Goal: Transaction & Acquisition: Purchase product/service

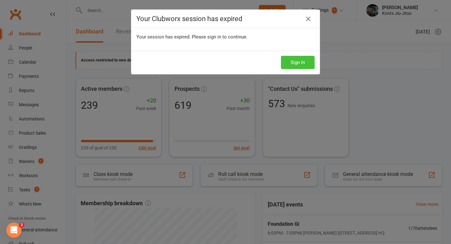
click at [292, 66] on button "Sign In" at bounding box center [298, 62] width 34 height 13
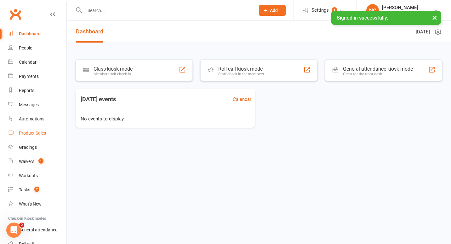
click at [48, 135] on link "Product Sales" at bounding box center [37, 133] width 58 height 14
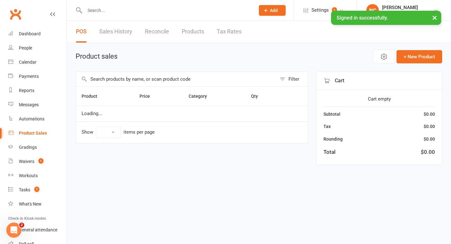
select select "100"
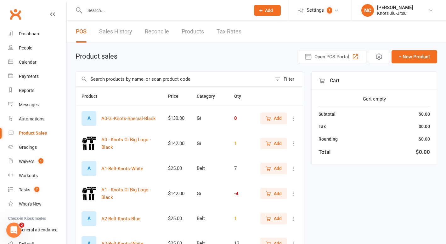
click at [134, 79] on input "text" at bounding box center [174, 79] width 196 height 14
click at [131, 80] on input "text" at bounding box center [174, 79] width 196 height 14
click at [113, 78] on input "text" at bounding box center [174, 79] width 196 height 14
click at [118, 75] on input "text" at bounding box center [174, 79] width 196 height 14
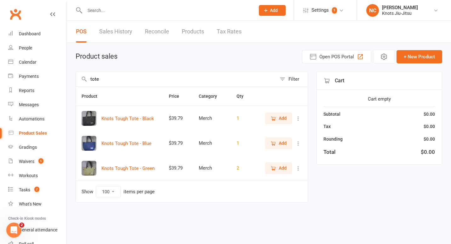
type input "tote"
click at [299, 119] on icon at bounding box center [298, 118] width 6 height 6
click at [291, 129] on link "View / Edit" at bounding box center [270, 130] width 62 height 13
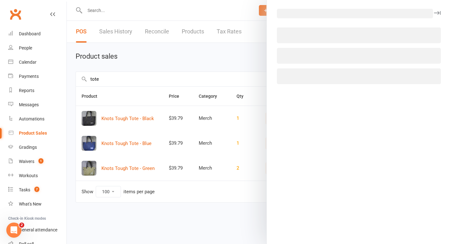
select select "2221"
select select "1002"
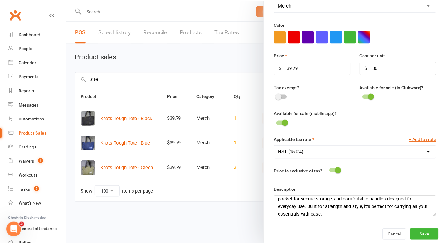
scroll to position [15, 0]
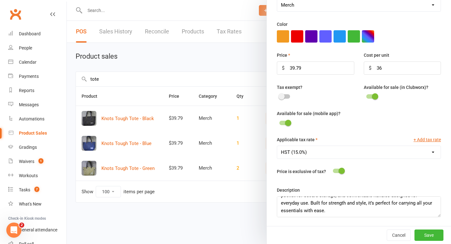
click at [125, 145] on div at bounding box center [259, 122] width 384 height 244
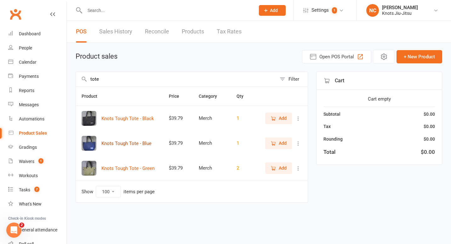
click at [126, 142] on button "Knots Tough Tote - Blue" at bounding box center [126, 144] width 50 height 8
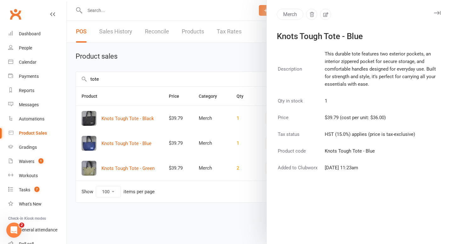
click at [100, 9] on div at bounding box center [259, 122] width 384 height 244
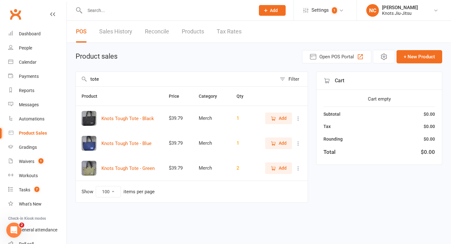
click at [100, 9] on input "text" at bounding box center [167, 10] width 168 height 9
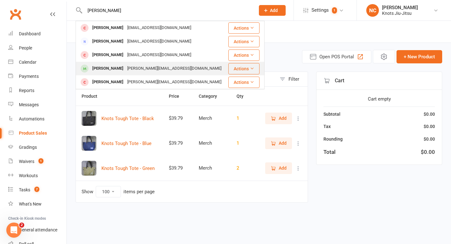
type input "[PERSON_NAME]"
click at [108, 71] on div "[PERSON_NAME]" at bounding box center [107, 68] width 35 height 9
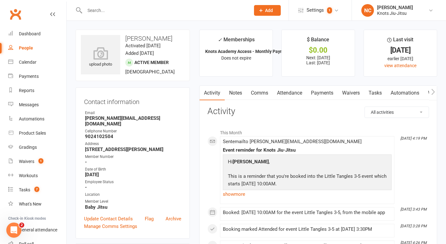
click at [324, 95] on link "Payments" at bounding box center [322, 93] width 31 height 14
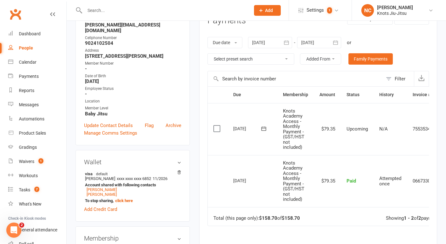
scroll to position [94, 0]
click at [374, 60] on link "Family Payments" at bounding box center [371, 58] width 44 height 11
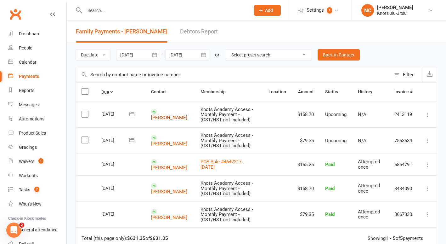
click at [161, 117] on link "[PERSON_NAME]" at bounding box center [169, 118] width 36 height 6
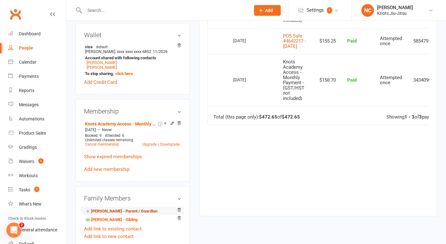
scroll to position [305, 0]
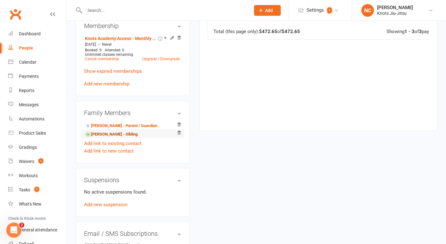
click at [113, 131] on link "[PERSON_NAME] - Sibling" at bounding box center [111, 134] width 53 height 7
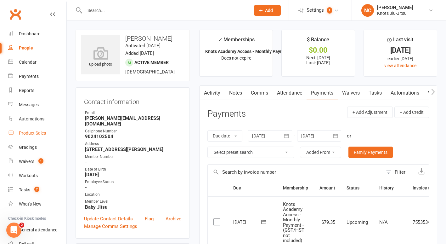
click at [31, 136] on link "Product Sales" at bounding box center [37, 133] width 58 height 14
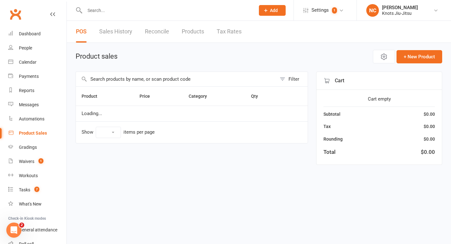
select select "100"
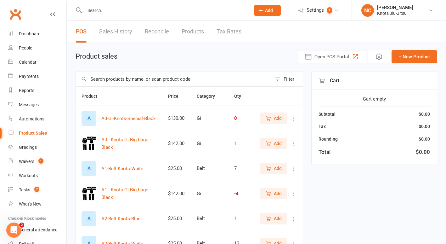
click at [129, 77] on input "text" at bounding box center [174, 79] width 196 height 14
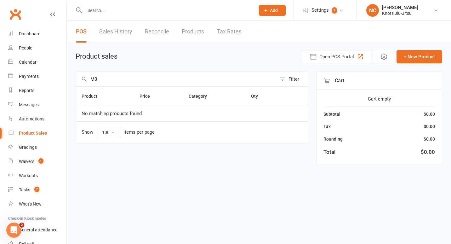
type input "M"
type input "M000"
click at [193, 30] on link "Products" at bounding box center [193, 32] width 22 height 22
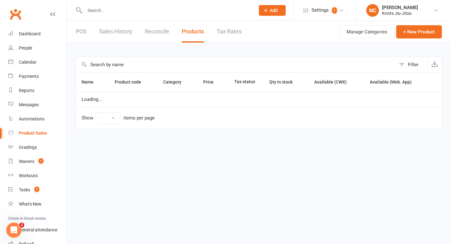
select select "100"
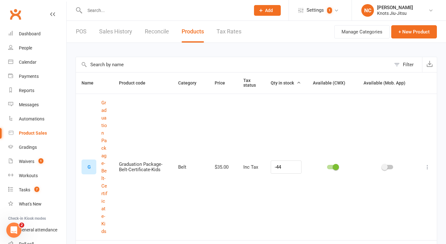
click at [155, 66] on input "text" at bounding box center [233, 64] width 315 height 15
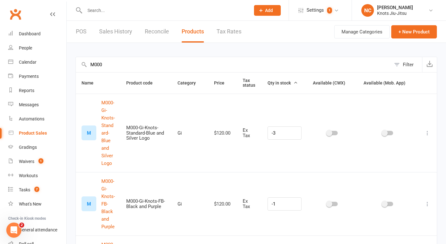
type input "M000"
click at [428, 130] on icon at bounding box center [428, 133] width 6 height 6
click at [406, 149] on link "Duplicate product" at bounding box center [395, 153] width 62 height 13
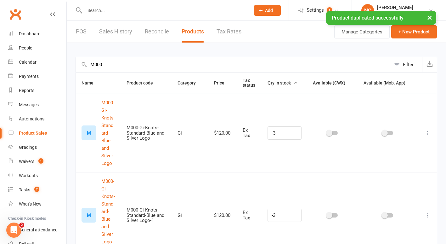
scroll to position [61, 0]
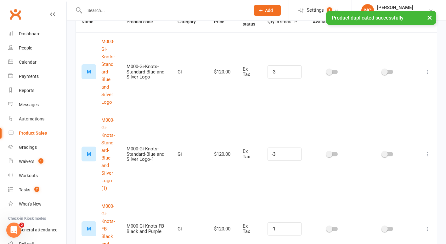
click at [427, 151] on icon at bounding box center [428, 154] width 6 height 6
click at [407, 150] on link "Edit product" at bounding box center [395, 154] width 62 height 13
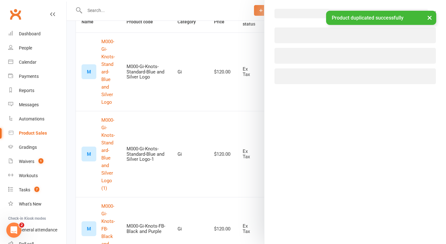
select select "2035"
select select "1002"
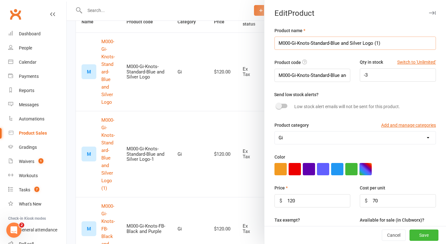
drag, startPoint x: 384, startPoint y: 44, endPoint x: 328, endPoint y: 40, distance: 55.3
click at [328, 40] on input "M000-Gi-Knots-Standard-Blue and Silver Logo (1)" at bounding box center [356, 43] width 162 height 13
type input "M000-Gi-Knots-Standard-Black Big Knot"
drag, startPoint x: 370, startPoint y: 79, endPoint x: 335, endPoint y: 86, distance: 35.7
click at [335, 86] on div "Product code M000-Gi-Knots-Standard-Blue and Silver Logo-1 Qty in stock Switch …" at bounding box center [355, 75] width 171 height 32
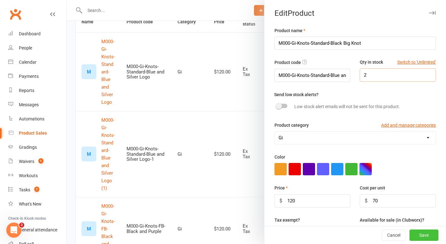
type input "2"
click at [411, 231] on button "Save" at bounding box center [424, 234] width 29 height 11
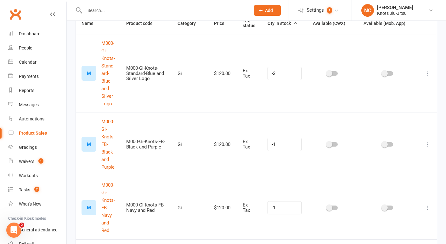
scroll to position [0, 0]
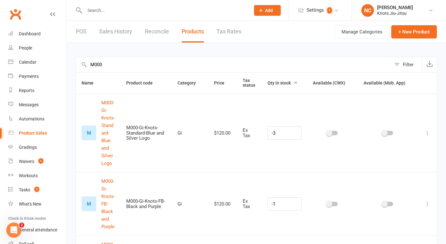
click at [194, 69] on input "M000" at bounding box center [233, 64] width 315 height 15
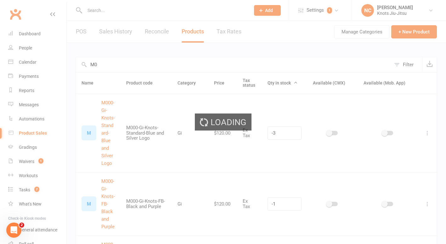
type input "M"
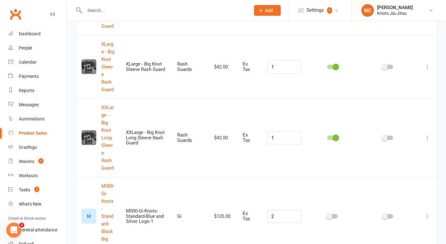
scroll to position [403, 0]
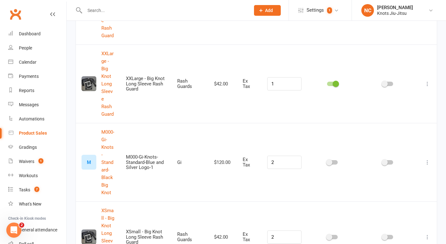
type input "big knot"
click at [429, 159] on icon at bounding box center [428, 162] width 6 height 6
click at [407, 120] on link "Edit product" at bounding box center [395, 117] width 62 height 13
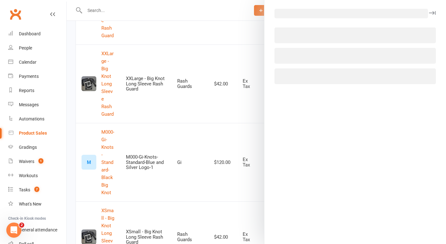
select select "2035"
select select "1002"
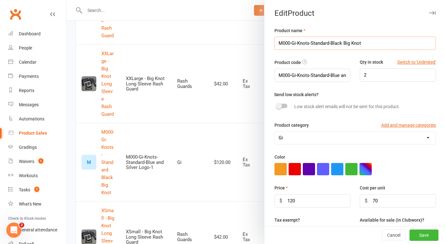
click at [355, 44] on input "M000-Gi-Knots-Standard-Black Big Knot" at bounding box center [356, 43] width 162 height 13
drag, startPoint x: 373, startPoint y: 44, endPoint x: 263, endPoint y: 44, distance: 109.3
click at [265, 44] on div "Product name M000-Gi-Knots-Standard-Black Big Logo Product code M000-Gi-Knots-S…" at bounding box center [356, 193] width 182 height 332
type input "M000-Gi-Knots-Standard-Black Big Logo"
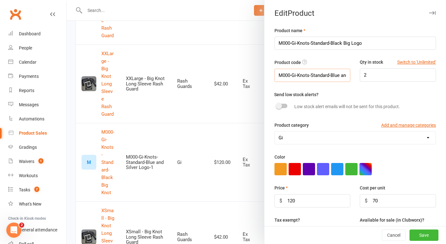
click at [288, 70] on input "M000-Gi-Knots-Standard-Blue and Silver Logo-1" at bounding box center [313, 75] width 76 height 13
paste input "ack Big Logo"
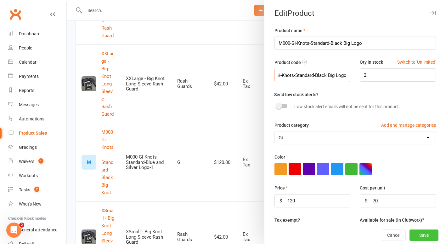
type input "M000-Gi-Knots-Standard-Black Big Logo"
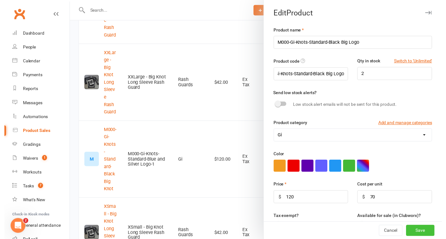
scroll to position [0, 0]
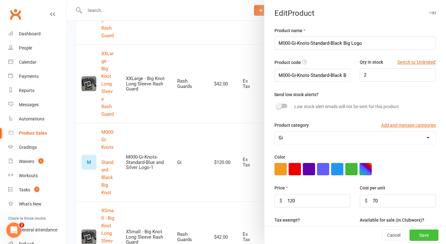
click at [410, 235] on button "Save" at bounding box center [424, 234] width 29 height 11
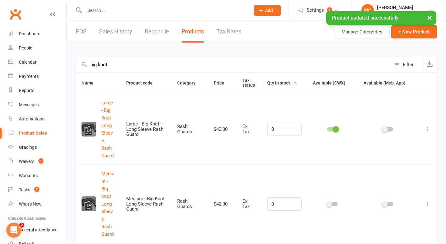
click at [101, 62] on input "big knot" at bounding box center [233, 64] width 315 height 15
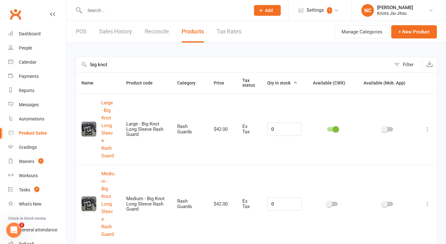
click at [101, 62] on input "big knot" at bounding box center [233, 64] width 315 height 15
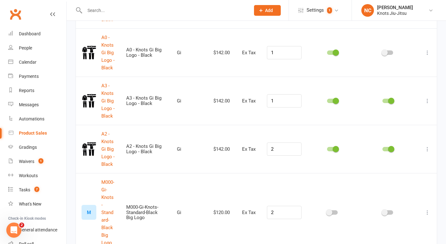
scroll to position [153, 0]
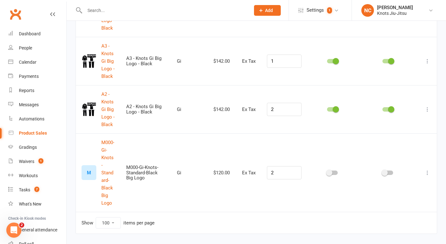
type input "big logo"
click at [337, 170] on div at bounding box center [332, 172] width 11 height 4
click at [327, 172] on input "checkbox" at bounding box center [327, 172] width 0 height 0
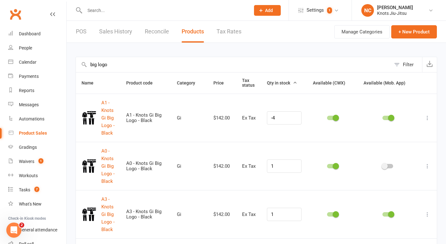
click at [80, 34] on link "POS" at bounding box center [81, 32] width 11 height 22
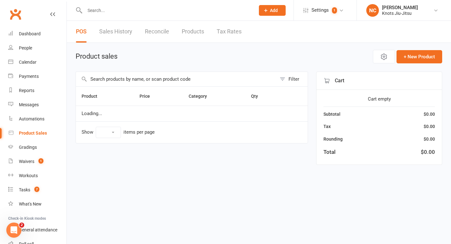
select select "100"
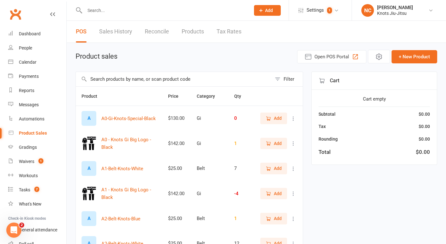
click at [126, 78] on input "text" at bounding box center [174, 79] width 196 height 14
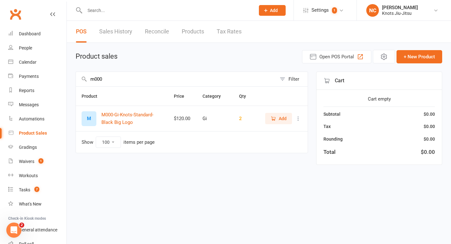
click at [290, 118] on button "Add" at bounding box center [278, 118] width 27 height 11
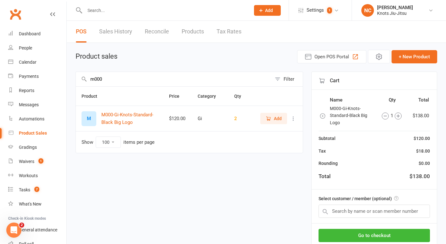
click at [124, 75] on input "m000" at bounding box center [174, 79] width 196 height 14
type input "m"
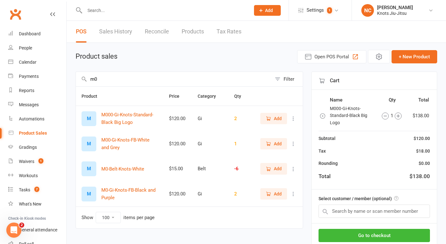
type input "m0"
click at [277, 176] on td "Add" at bounding box center [278, 168] width 49 height 25
click at [277, 172] on span "Add" at bounding box center [278, 168] width 8 height 7
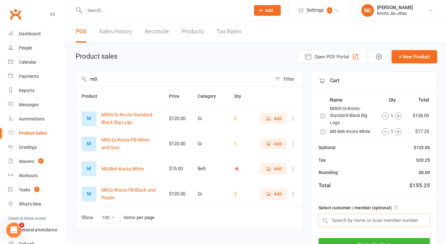
click at [362, 224] on input "text" at bounding box center [374, 220] width 111 height 13
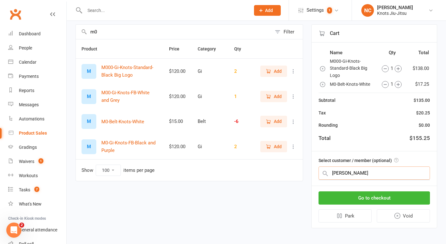
scroll to position [48, 0]
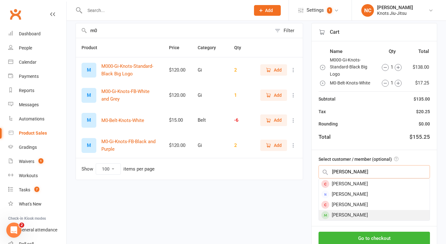
type input "[PERSON_NAME]"
click at [348, 211] on div "[PERSON_NAME]" at bounding box center [374, 215] width 111 height 10
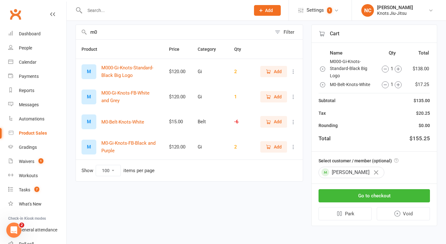
scroll to position [47, 0]
click at [346, 194] on button "Go to checkout" at bounding box center [374, 195] width 111 height 13
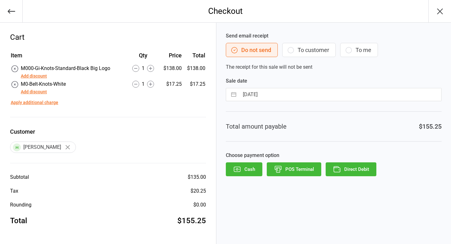
click at [304, 51] on button "To customer" at bounding box center [309, 50] width 54 height 14
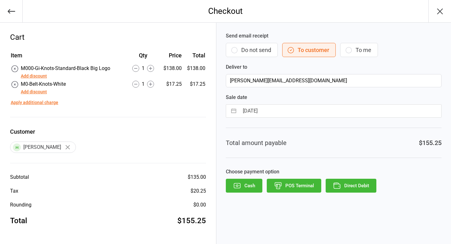
click at [335, 184] on icon "button" at bounding box center [335, 183] width 3 height 1
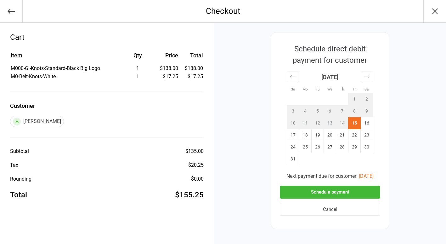
click at [328, 190] on button "Schedule payment" at bounding box center [330, 191] width 100 height 13
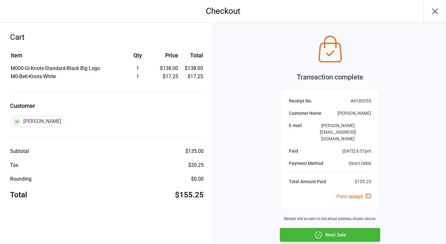
click at [320, 214] on div "Transaction complete Receipt No. # 4180255 Customer Name Owen Maltais E-mail ma…" at bounding box center [330, 136] width 100 height 209
click at [319, 231] on icon "button" at bounding box center [318, 235] width 8 height 8
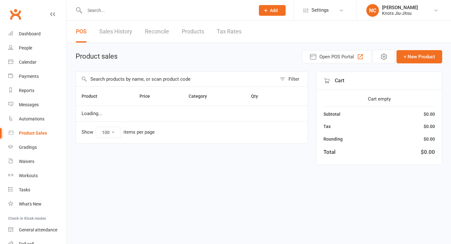
select select "100"
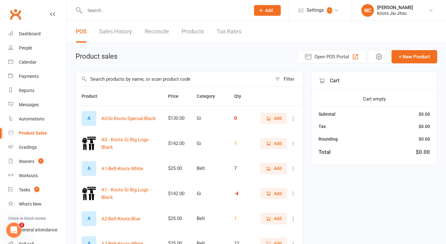
click at [182, 9] on input "text" at bounding box center [164, 10] width 163 height 9
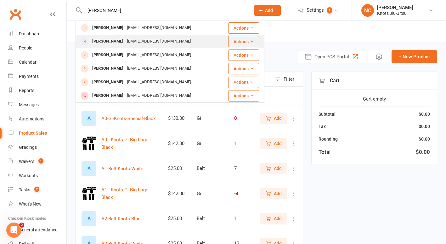
type input "[PERSON_NAME]"
click at [171, 38] on div "[PERSON_NAME] [EMAIL_ADDRESS][DOMAIN_NAME]" at bounding box center [148, 41] width 144 height 13
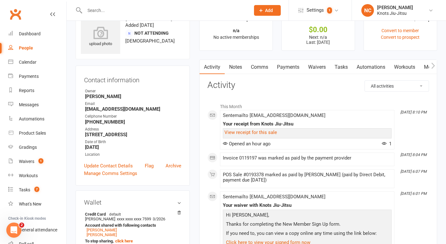
scroll to position [21, 0]
click at [287, 64] on link "Payments" at bounding box center [288, 67] width 31 height 14
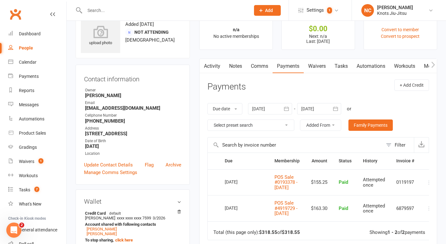
scroll to position [21, 0]
click at [353, 125] on link "Family Payments" at bounding box center [371, 125] width 44 height 11
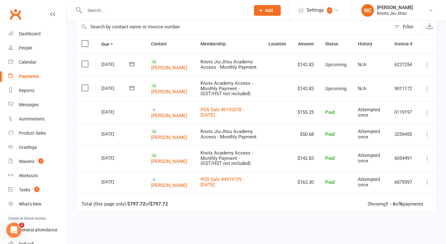
scroll to position [48, 0]
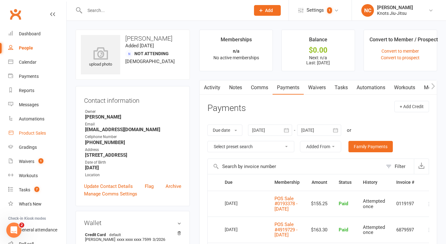
click at [32, 133] on div "Product Sales" at bounding box center [32, 132] width 27 height 5
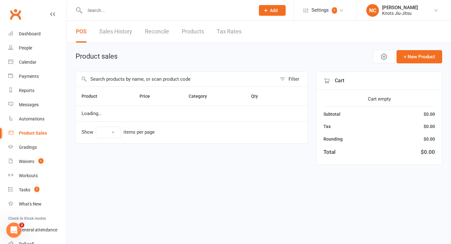
select select "100"
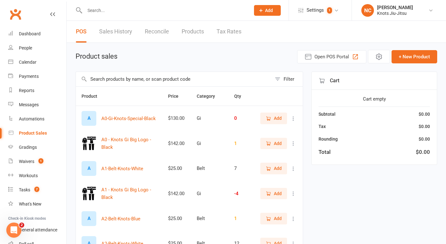
click at [130, 30] on link "Sales History" at bounding box center [115, 32] width 33 height 22
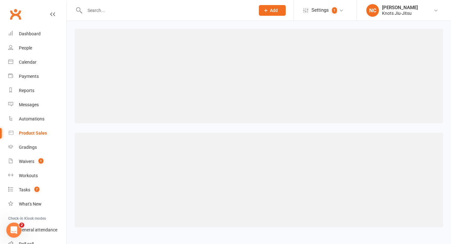
select select "25"
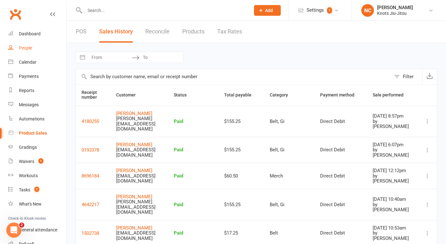
click at [29, 49] on div "People" at bounding box center [25, 47] width 13 height 5
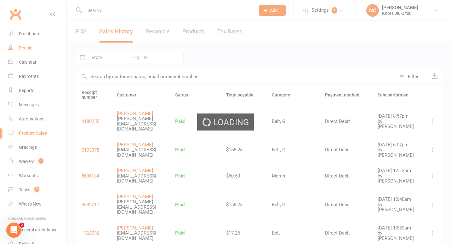
select select "100"
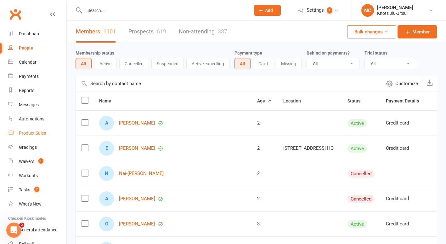
click at [43, 136] on link "Product Sales" at bounding box center [37, 133] width 58 height 14
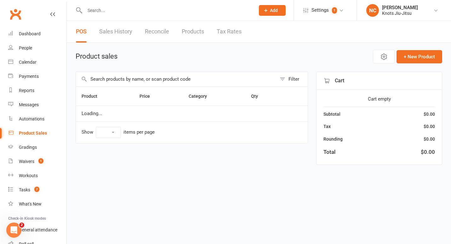
select select "100"
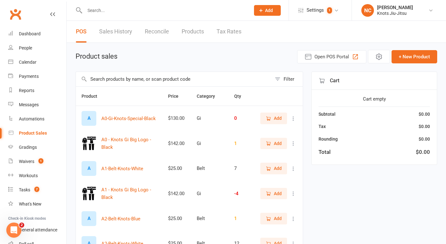
click at [108, 78] on input "text" at bounding box center [174, 79] width 196 height 14
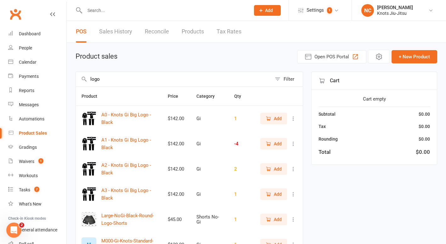
scroll to position [112, 0]
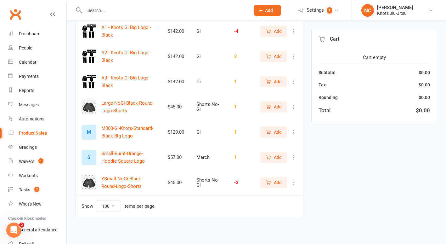
type input "logo"
click at [292, 134] on icon at bounding box center [293, 132] width 6 height 6
click at [268, 146] on link "View / Edit" at bounding box center [261, 144] width 62 height 13
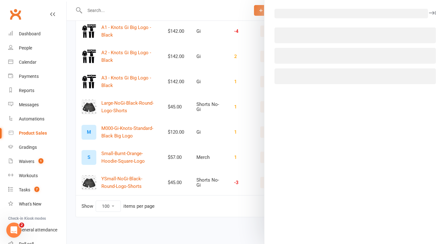
select select "2035"
select select "1002"
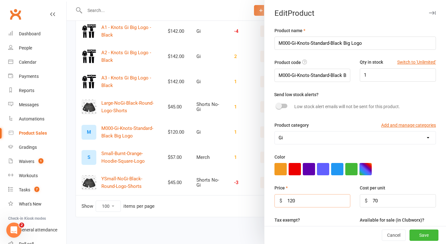
click at [295, 204] on input "120" at bounding box center [313, 200] width 76 height 13
type input "129"
click at [415, 231] on button "Save" at bounding box center [424, 234] width 29 height 11
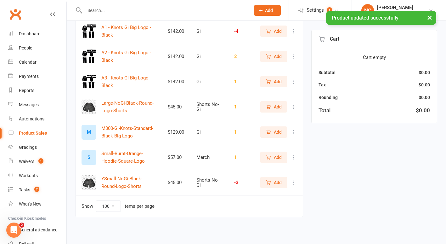
click at [262, 130] on button "Add" at bounding box center [273, 131] width 27 height 11
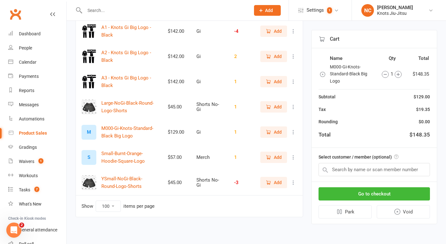
click at [322, 74] on icon "button" at bounding box center [323, 74] width 6 height 6
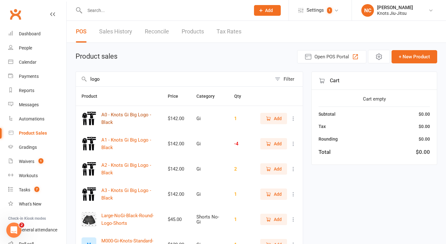
click at [121, 122] on button "A0 - Knots Gi Big Logo - Black" at bounding box center [128, 118] width 55 height 15
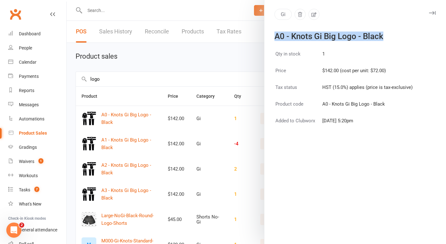
drag, startPoint x: 382, startPoint y: 41, endPoint x: 269, endPoint y: 43, distance: 113.4
click at [269, 43] on div "Gi A0 - Knots Gi Big Logo - Black Qty in stock 1 Price $142.00 (cost per unit: …" at bounding box center [355, 122] width 182 height 244
copy div "A0 - Knots Gi Big Logo - Black"
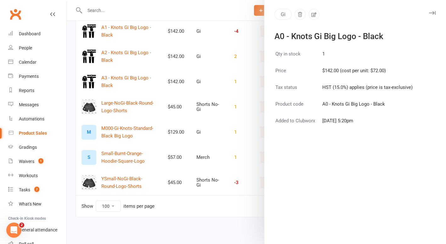
click at [155, 142] on div at bounding box center [256, 122] width 379 height 244
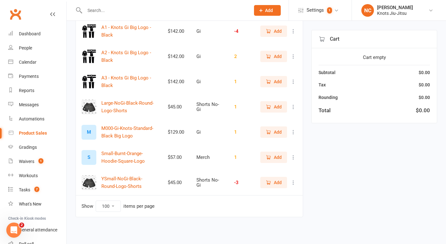
click at [294, 132] on icon at bounding box center [293, 132] width 6 height 6
click at [266, 146] on link "View / Edit" at bounding box center [261, 144] width 62 height 13
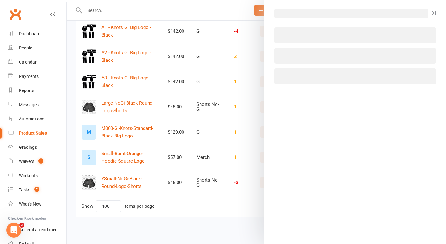
select select "2035"
select select "1002"
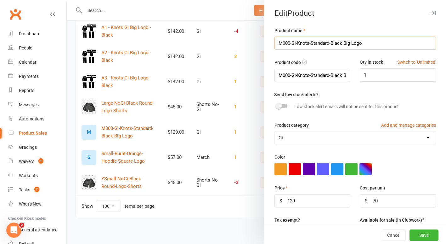
drag, startPoint x: 363, startPoint y: 45, endPoint x: 187, endPoint y: 44, distance: 175.7
click at [67, 0] on react-component "Edit Product Product name M000-Gi-Knots-Standard-Black Big Logo Product code M0…" at bounding box center [67, 0] width 0 height 0
paste input "A0 - Knots Gi Big Logo - Black"
click at [293, 44] on input "M000A0 - Knots Gi Big Logo - Black" at bounding box center [356, 43] width 162 height 13
drag, startPoint x: 362, startPoint y: 45, endPoint x: 224, endPoint y: 39, distance: 138.1
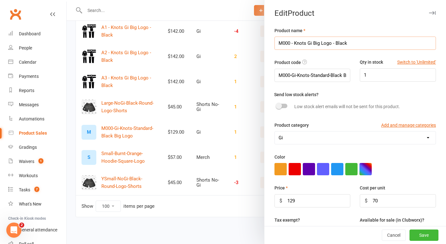
click at [67, 0] on react-component "Must be unique. If your product has a barcode, you can scan it in here. If not,…" at bounding box center [67, 0] width 0 height 0
type input "M000 - Knots Gi Big Logo - Black"
click at [314, 73] on input "M000-Gi-Knots-Standard-Black Big Logo" at bounding box center [313, 75] width 76 height 13
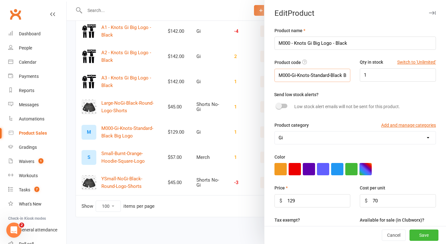
paste input "- Knots Gi Big Logo - Black"
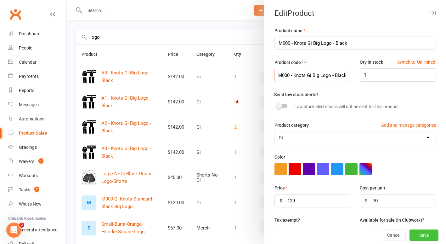
type input "M000 - Knots Gi Big Logo - Black"
click at [417, 233] on button "Save" at bounding box center [424, 234] width 29 height 11
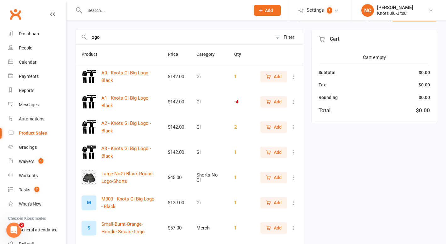
click at [88, 204] on div "M" at bounding box center [89, 202] width 15 height 15
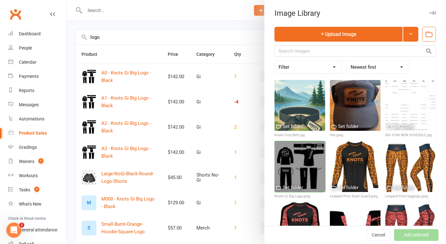
click at [297, 166] on div at bounding box center [300, 166] width 51 height 51
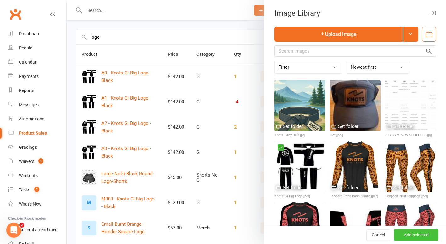
click at [423, 236] on button "Add selected" at bounding box center [416, 234] width 44 height 11
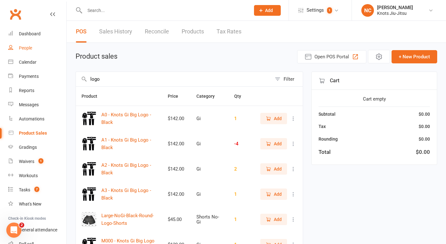
click at [31, 46] on div "People" at bounding box center [25, 47] width 13 height 5
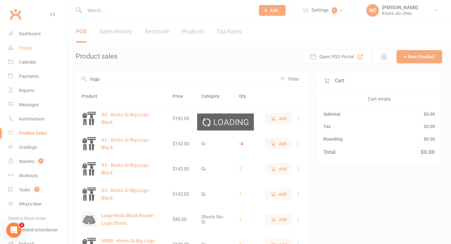
select select "100"
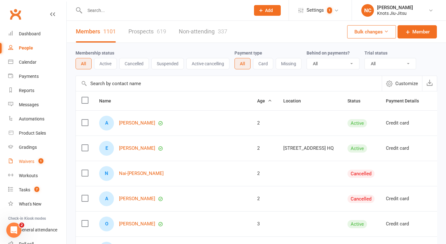
click at [38, 165] on link "Waivers 1" at bounding box center [37, 161] width 58 height 14
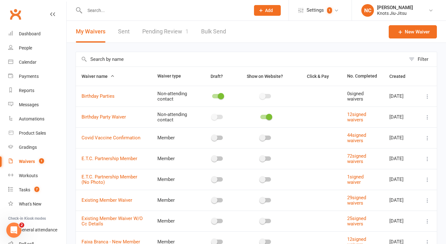
click at [181, 22] on link "Pending Review 1" at bounding box center [165, 32] width 46 height 22
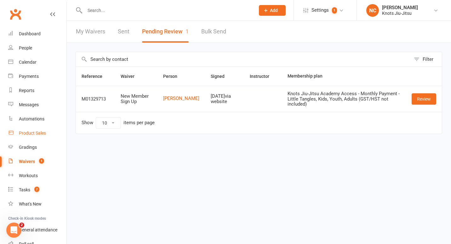
click at [33, 134] on div "Product Sales" at bounding box center [32, 132] width 27 height 5
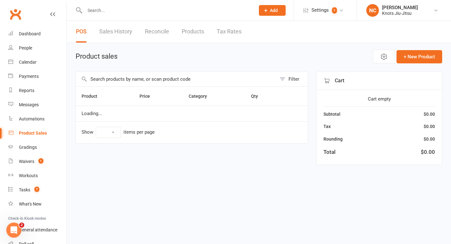
select select "100"
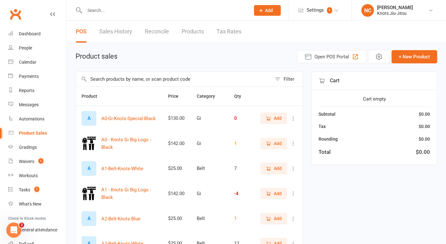
click at [136, 79] on input "text" at bounding box center [174, 79] width 196 height 14
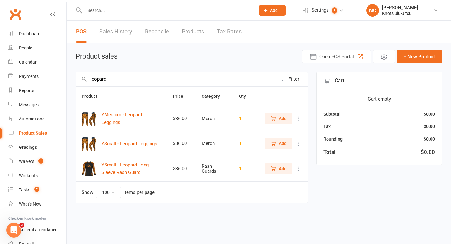
drag, startPoint x: 104, startPoint y: 79, endPoint x: 98, endPoint y: 76, distance: 6.8
click at [98, 76] on input "leopard" at bounding box center [176, 79] width 201 height 14
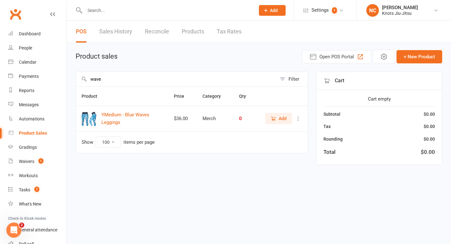
type input "wave"
click at [198, 28] on link "Products" at bounding box center [193, 32] width 22 height 22
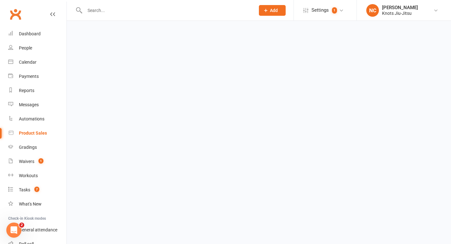
select select "100"
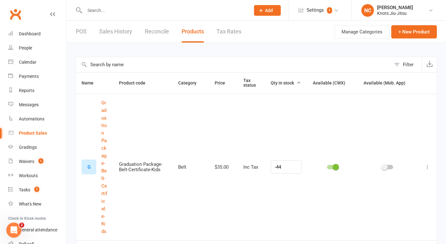
click at [172, 65] on input "text" at bounding box center [233, 64] width 315 height 15
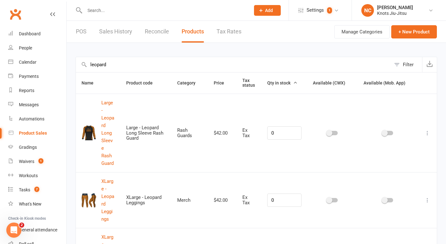
type input "leopard"
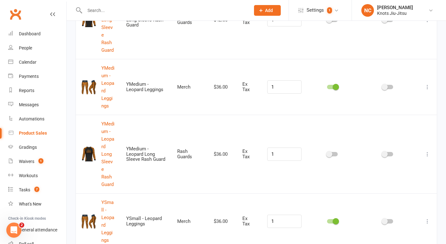
scroll to position [573, 0]
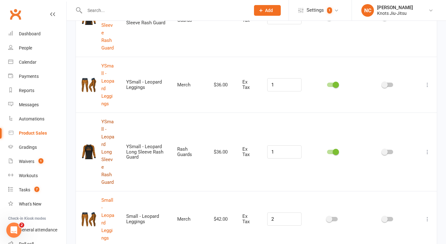
click at [103, 118] on button "YSmall - Leopard Long Sleeve Rash Guard" at bounding box center [108, 152] width 14 height 68
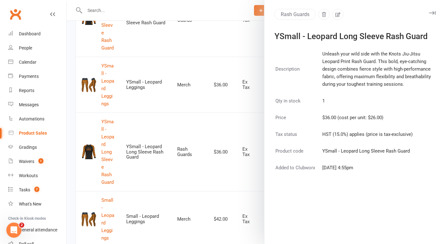
click at [81, 84] on div at bounding box center [256, 122] width 379 height 244
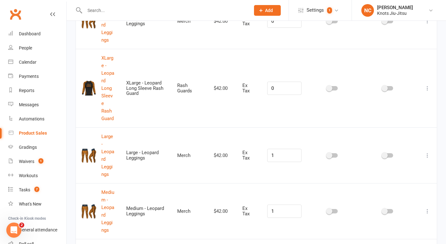
scroll to position [0, 0]
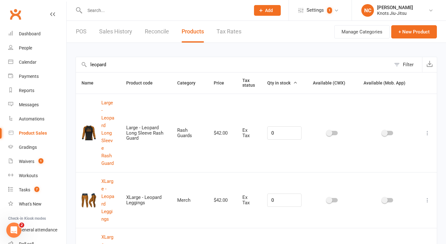
click at [111, 61] on input "leopard" at bounding box center [233, 64] width 315 height 15
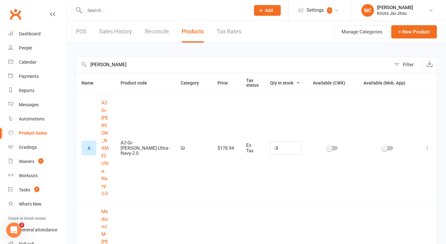
click at [130, 72] on th "Product code" at bounding box center [145, 82] width 60 height 21
drag, startPoint x: 130, startPoint y: 69, endPoint x: 7, endPoint y: 65, distance: 122.6
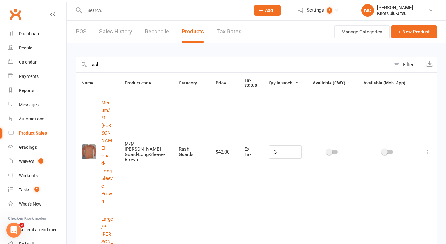
type input "rash"
